Goal: Check status: Check status

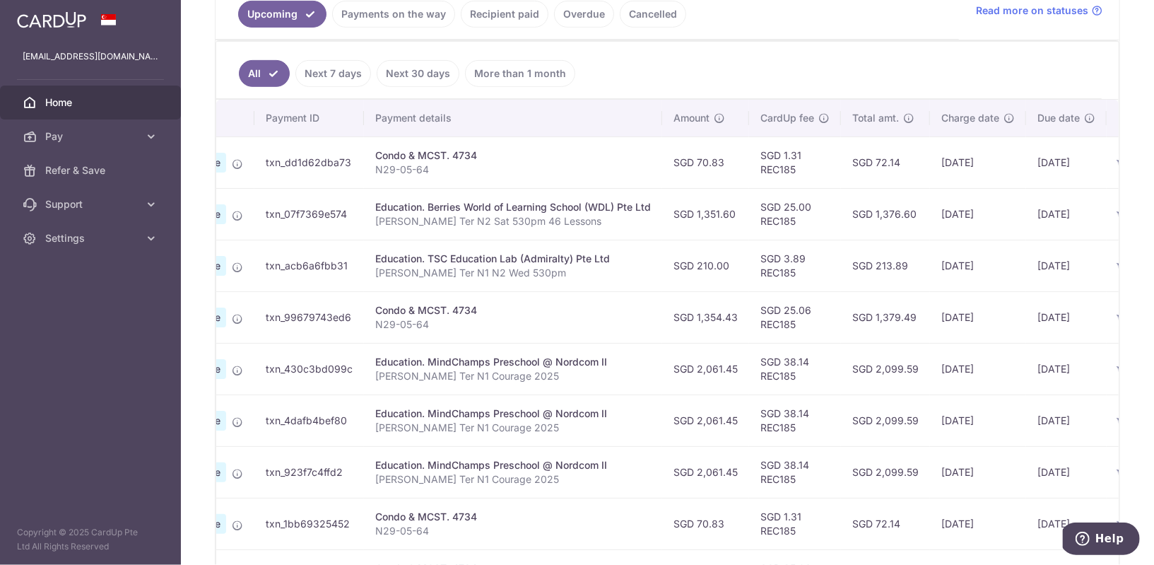
scroll to position [0, 135]
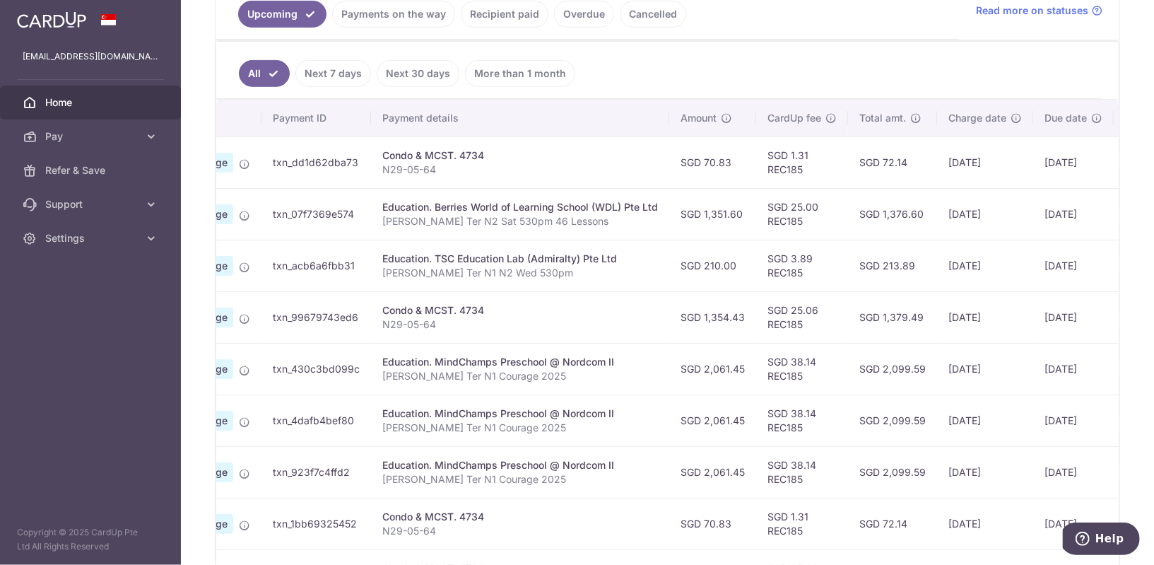
drag, startPoint x: 703, startPoint y: 364, endPoint x: 754, endPoint y: 364, distance: 51.6
click at [754, 364] on td "SGD 2,061.45" at bounding box center [712, 369] width 87 height 52
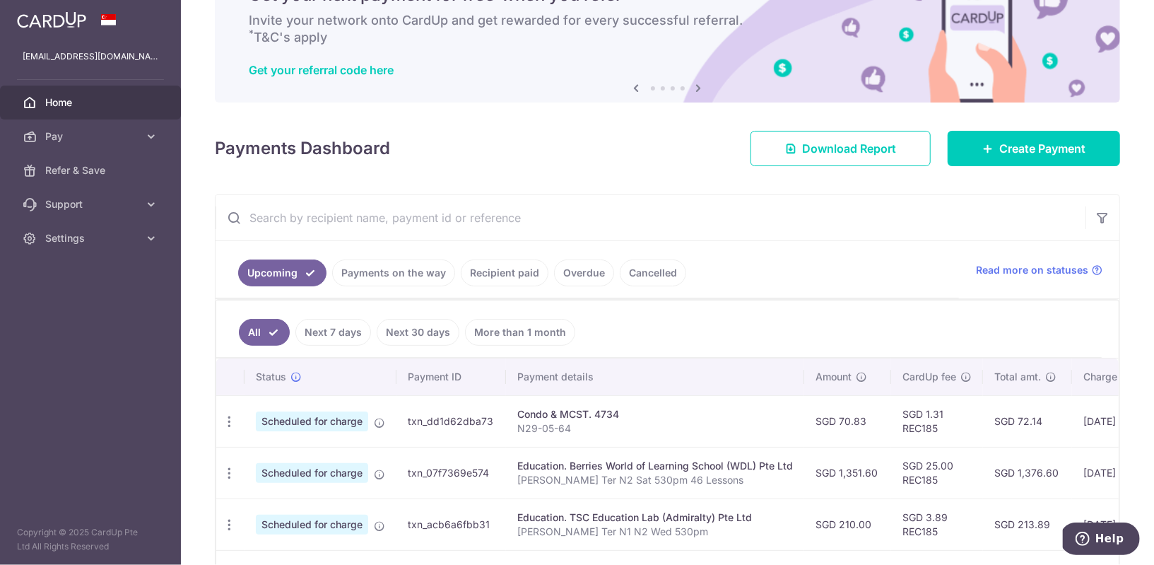
scroll to position [0, 0]
